Goal: Task Accomplishment & Management: Use online tool/utility

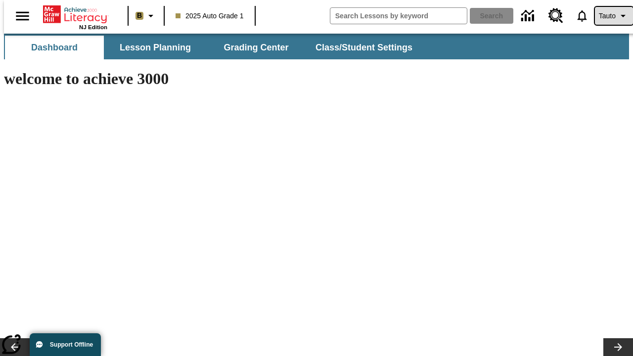
click at [609, 16] on span "Tauto" at bounding box center [607, 16] width 17 height 10
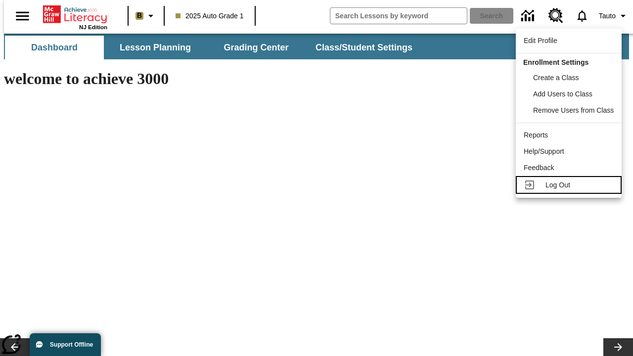
click at [570, 185] on span "Log Out" at bounding box center [558, 185] width 25 height 8
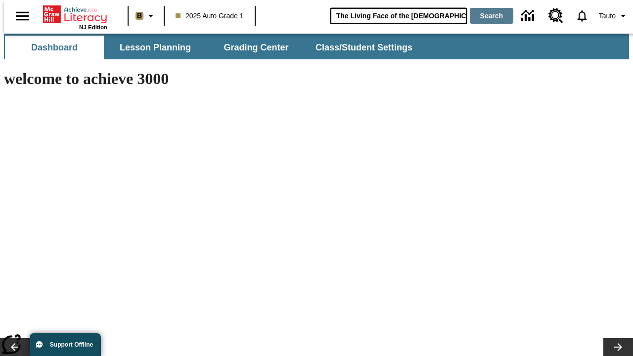
type input "The Living Face of the [DEMOGRAPHIC_DATA]"
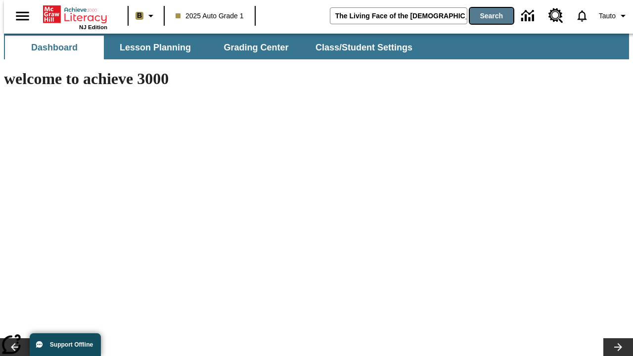
click at [486, 16] on button "Search" at bounding box center [492, 16] width 44 height 16
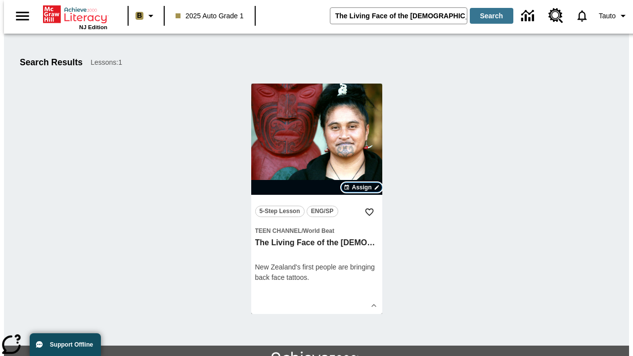
click at [362, 188] on span "Assign" at bounding box center [362, 187] width 20 height 9
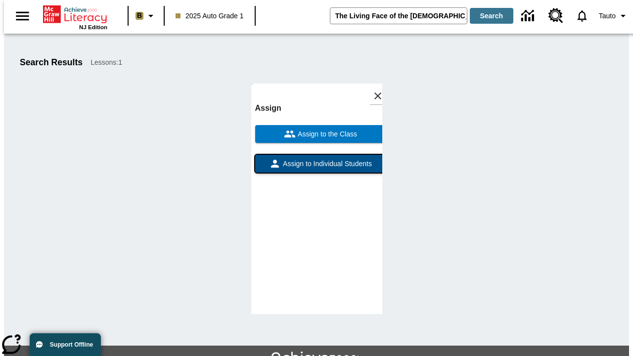
click at [317, 159] on span "Assign to Individual Students" at bounding box center [326, 164] width 91 height 10
